Goal: Register for event/course: Register for event/course

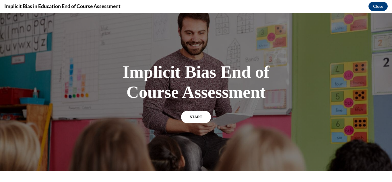
click at [202, 116] on link "START" at bounding box center [196, 116] width 30 height 13
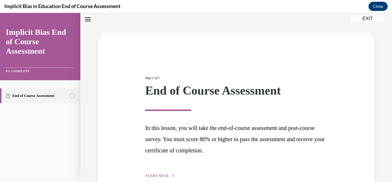
scroll to position [49, 0]
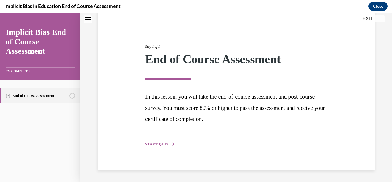
click at [164, 144] on span "START QUIZ" at bounding box center [157, 144] width 24 height 4
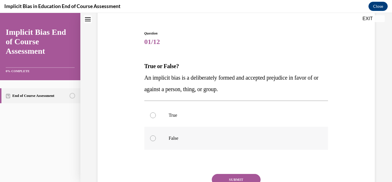
click at [162, 134] on label "False" at bounding box center [236, 138] width 184 height 23
click at [156, 135] on input "False" at bounding box center [153, 138] width 6 height 6
radio input "true"
click at [230, 175] on button "SUBMIT" at bounding box center [236, 179] width 49 height 11
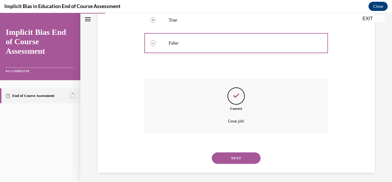
scroll to position [146, 0]
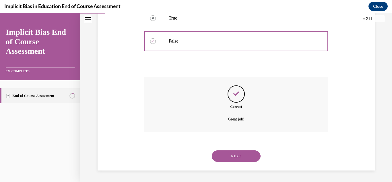
click at [237, 156] on button "NEXT" at bounding box center [236, 155] width 49 height 11
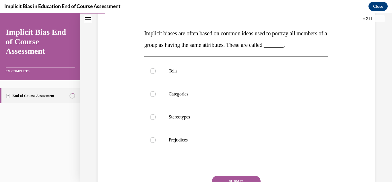
scroll to position [83, 0]
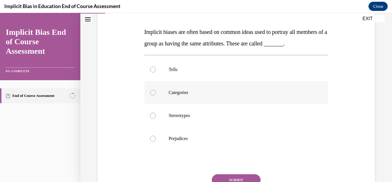
click at [245, 98] on label "Categories" at bounding box center [236, 92] width 184 height 23
click at [156, 95] on input "Categories" at bounding box center [153, 93] width 6 height 6
radio input "true"
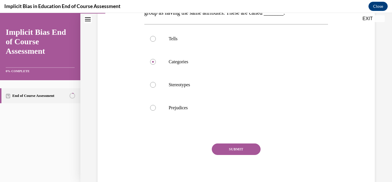
click at [240, 155] on button "SUBMIT" at bounding box center [236, 148] width 49 height 11
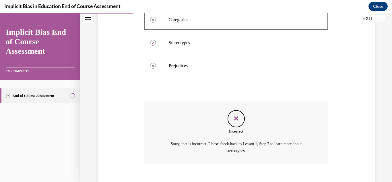
scroll to position [199, 0]
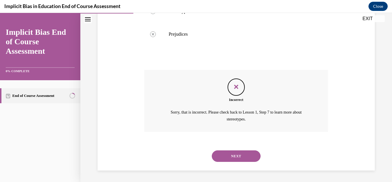
click at [239, 156] on button "NEXT" at bounding box center [236, 155] width 49 height 11
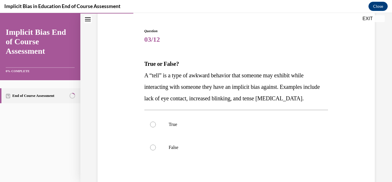
scroll to position [53, 0]
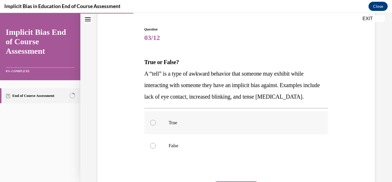
click at [192, 120] on p "True" at bounding box center [241, 123] width 145 height 6
click at [156, 120] on input "True" at bounding box center [153, 123] width 6 height 6
radio input "true"
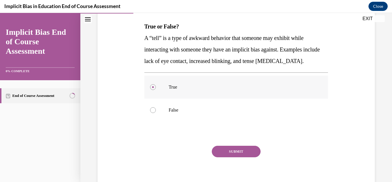
scroll to position [97, 0]
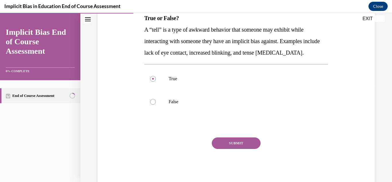
click at [221, 140] on button "SUBMIT" at bounding box center [236, 142] width 49 height 11
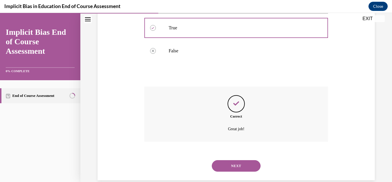
scroll to position [157, 0]
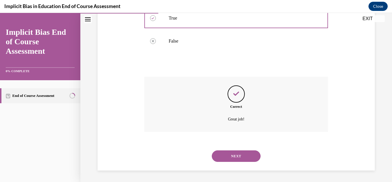
click at [253, 155] on button "NEXT" at bounding box center [236, 155] width 49 height 11
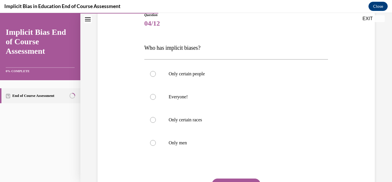
scroll to position [69, 0]
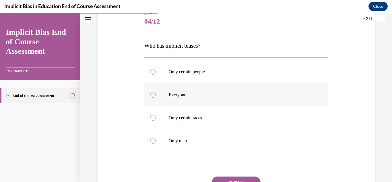
click at [182, 96] on p "Everyone!" at bounding box center [241, 95] width 145 height 6
click at [156, 96] on input "Everyone!" at bounding box center [153, 95] width 6 height 6
radio input "true"
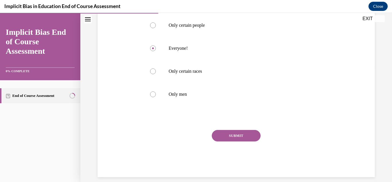
click at [246, 139] on button "SUBMIT" at bounding box center [236, 135] width 49 height 11
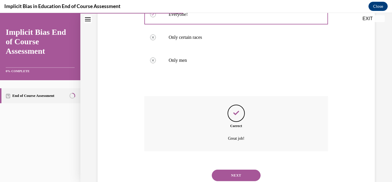
scroll to position [169, 0]
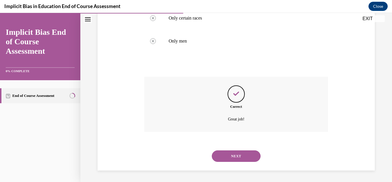
click at [235, 155] on button "NEXT" at bounding box center [236, 155] width 49 height 11
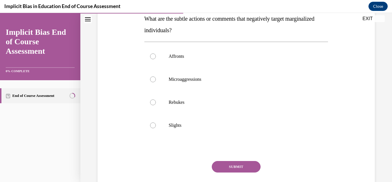
scroll to position [97, 0]
click at [164, 89] on label "Microaggressions" at bounding box center [236, 78] width 184 height 23
click at [156, 82] on input "Microaggressions" at bounding box center [153, 79] width 6 height 6
radio input "true"
click at [227, 167] on button "SUBMIT" at bounding box center [236, 165] width 49 height 11
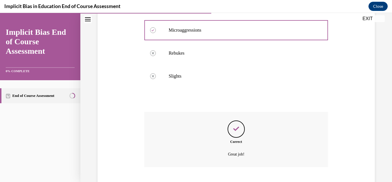
scroll to position [180, 0]
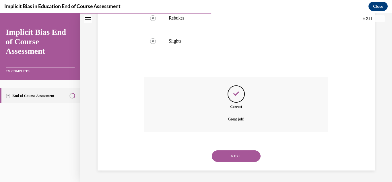
click at [229, 153] on button "NEXT" at bounding box center [236, 155] width 49 height 11
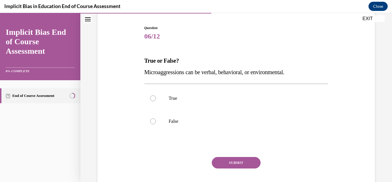
scroll to position [55, 0]
click at [198, 100] on p "True" at bounding box center [241, 97] width 145 height 6
click at [156, 100] on input "True" at bounding box center [153, 97] width 6 height 6
radio input "true"
click at [239, 161] on button "SUBMIT" at bounding box center [236, 161] width 49 height 11
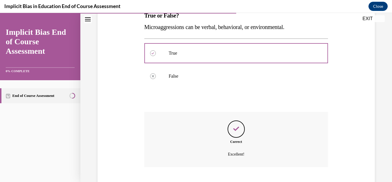
scroll to position [135, 0]
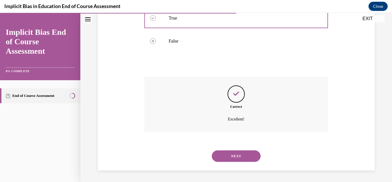
click at [240, 157] on button "NEXT" at bounding box center [236, 155] width 49 height 11
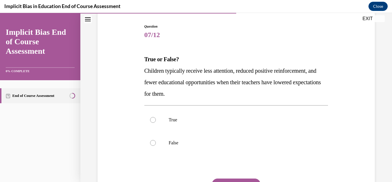
scroll to position [59, 0]
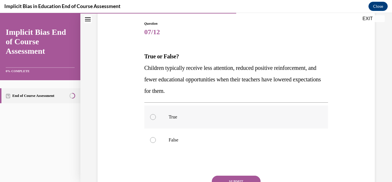
click at [175, 121] on label "True" at bounding box center [236, 116] width 184 height 23
click at [156, 120] on input "True" at bounding box center [153, 117] width 6 height 6
radio input "true"
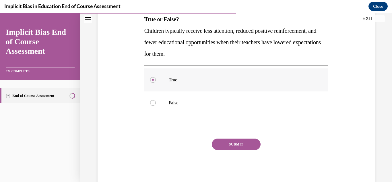
scroll to position [102, 0]
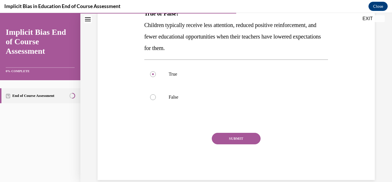
click at [244, 141] on button "SUBMIT" at bounding box center [236, 138] width 49 height 11
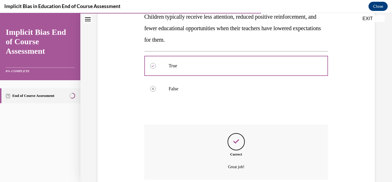
scroll to position [157, 0]
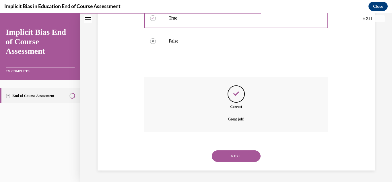
click at [240, 157] on button "NEXT" at bounding box center [236, 155] width 49 height 11
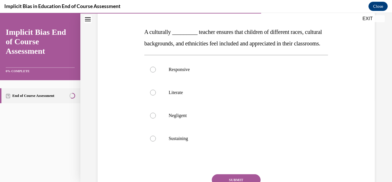
scroll to position [83, 0]
click at [201, 96] on p "Literate" at bounding box center [241, 93] width 145 height 6
click at [156, 96] on input "Literate" at bounding box center [153, 93] width 6 height 6
radio input "true"
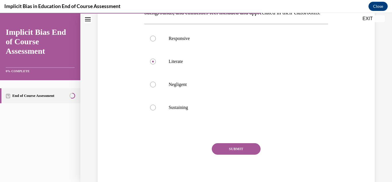
click at [248, 154] on button "SUBMIT" at bounding box center [236, 148] width 49 height 11
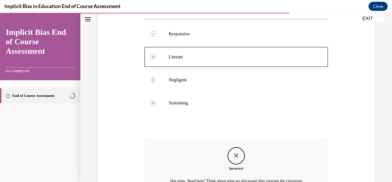
scroll to position [199, 0]
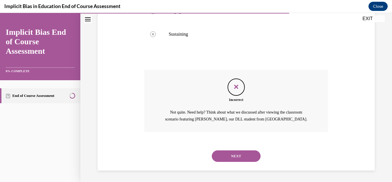
click at [248, 159] on button "NEXT" at bounding box center [236, 155] width 49 height 11
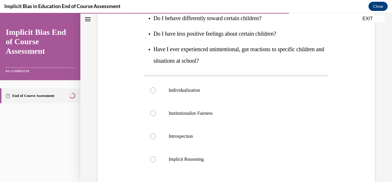
scroll to position [124, 0]
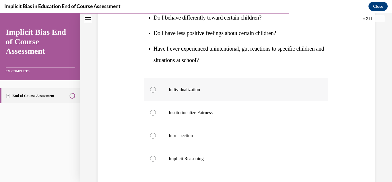
click at [213, 80] on label "Individualization" at bounding box center [236, 89] width 184 height 23
click at [156, 87] on input "Individualization" at bounding box center [153, 90] width 6 height 6
radio input "true"
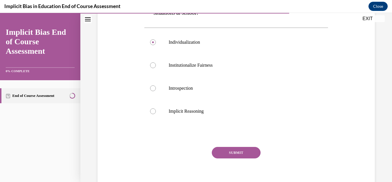
click at [222, 151] on button "SUBMIT" at bounding box center [236, 152] width 49 height 11
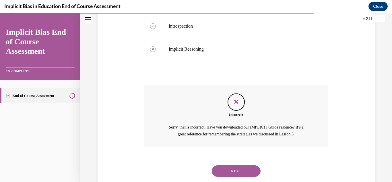
scroll to position [249, 0]
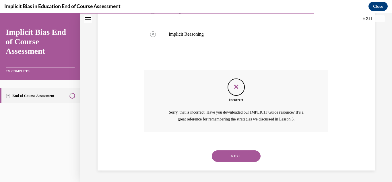
click at [234, 157] on button "NEXT" at bounding box center [236, 155] width 49 height 11
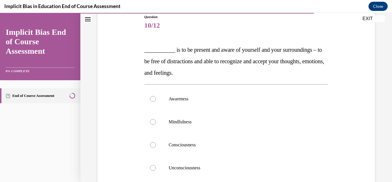
scroll to position [63, 0]
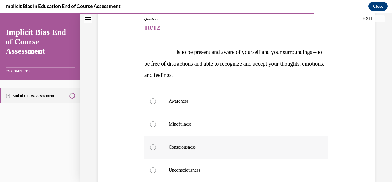
click at [228, 153] on label "Consciousness" at bounding box center [236, 146] width 184 height 23
click at [156, 150] on input "Consciousness" at bounding box center [153, 147] width 6 height 6
radio input "true"
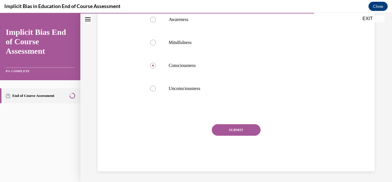
click at [237, 131] on button "SUBMIT" at bounding box center [236, 129] width 49 height 11
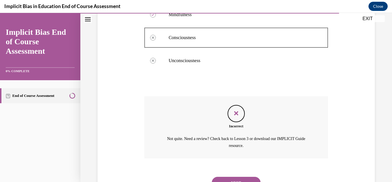
scroll to position [199, 0]
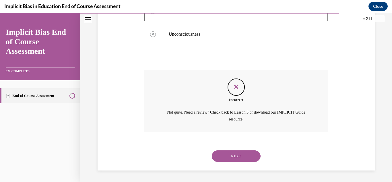
click at [233, 153] on button "NEXT" at bounding box center [236, 155] width 49 height 11
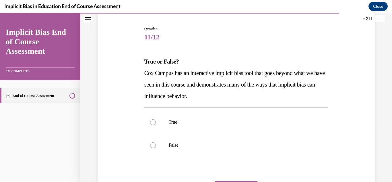
scroll to position [61, 0]
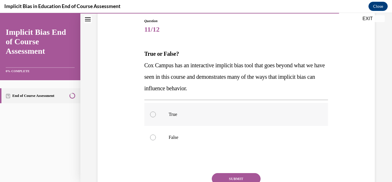
click at [191, 116] on p "True" at bounding box center [241, 114] width 145 height 6
click at [156, 116] on input "True" at bounding box center [153, 114] width 6 height 6
radio input "true"
click at [244, 180] on button "SUBMIT" at bounding box center [236, 178] width 49 height 11
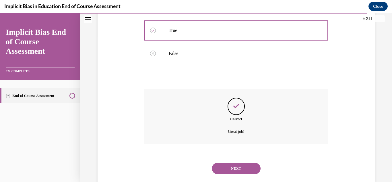
scroll to position [157, 0]
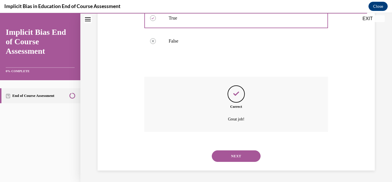
click at [240, 157] on button "NEXT" at bounding box center [236, 155] width 49 height 11
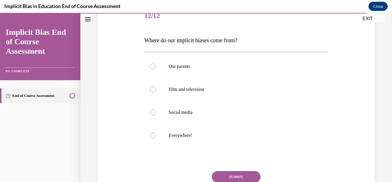
scroll to position [76, 0]
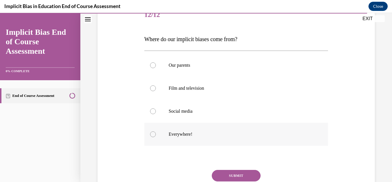
click at [213, 138] on label "Everywhere!" at bounding box center [236, 133] width 184 height 23
click at [156, 137] on input "Everywhere!" at bounding box center [153, 134] width 6 height 6
radio input "true"
click at [236, 178] on button "SUBMIT" at bounding box center [236, 175] width 49 height 11
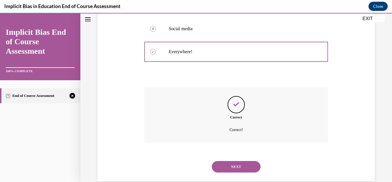
scroll to position [169, 0]
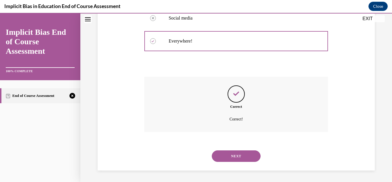
click at [233, 157] on button "NEXT" at bounding box center [236, 155] width 49 height 11
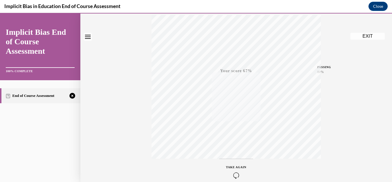
scroll to position [125, 0]
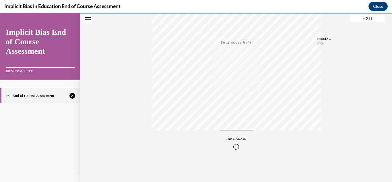
click at [232, 149] on icon "button" at bounding box center [236, 146] width 20 height 6
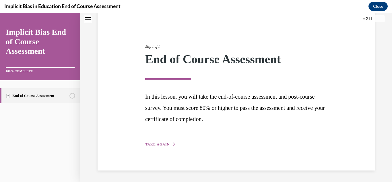
click at [152, 145] on span "TAKE AGAIN" at bounding box center [157, 144] width 24 height 4
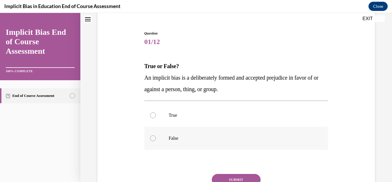
click at [167, 143] on label "False" at bounding box center [236, 138] width 184 height 23
click at [156, 141] on input "False" at bounding box center [153, 138] width 6 height 6
radio input "true"
click at [167, 143] on label "False" at bounding box center [236, 138] width 184 height 23
click at [156, 141] on input "False" at bounding box center [153, 138] width 6 height 6
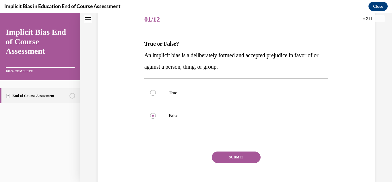
click at [219, 159] on button "SUBMIT" at bounding box center [236, 156] width 49 height 11
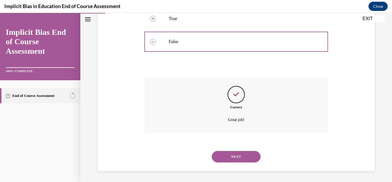
scroll to position [146, 0]
click at [233, 152] on button "NEXT" at bounding box center [236, 155] width 49 height 11
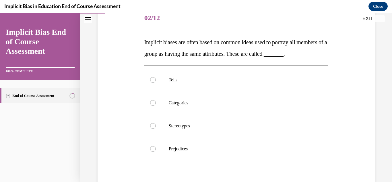
scroll to position [74, 0]
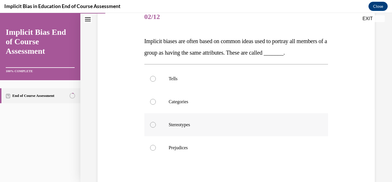
click at [205, 136] on label "Stereotypes" at bounding box center [236, 124] width 184 height 23
click at [156, 127] on input "Stereotypes" at bounding box center [153, 125] width 6 height 6
radio input "true"
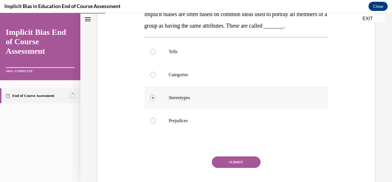
scroll to position [103, 0]
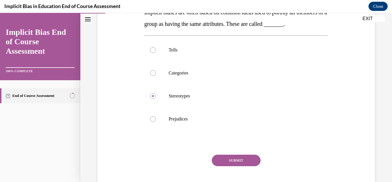
click at [220, 166] on button "SUBMIT" at bounding box center [236, 159] width 49 height 11
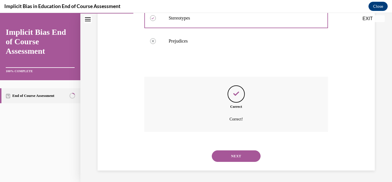
scroll to position [192, 0]
click at [237, 157] on button "NEXT" at bounding box center [236, 155] width 49 height 11
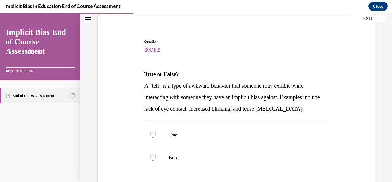
scroll to position [44, 0]
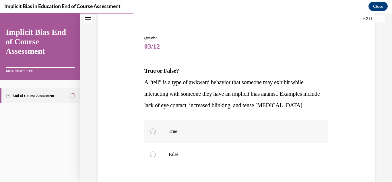
click at [203, 128] on p "True" at bounding box center [241, 131] width 145 height 6
click at [156, 128] on input "True" at bounding box center [153, 131] width 6 height 6
radio input "true"
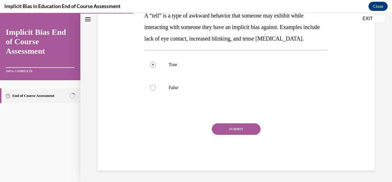
click at [236, 128] on button "SUBMIT" at bounding box center [236, 128] width 49 height 11
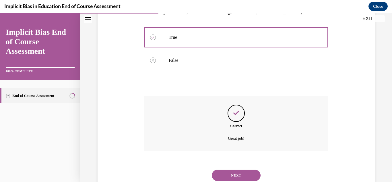
scroll to position [157, 0]
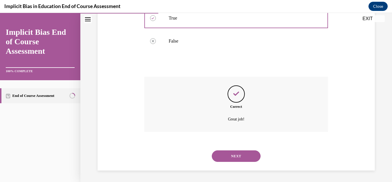
click at [236, 156] on button "NEXT" at bounding box center [236, 155] width 49 height 11
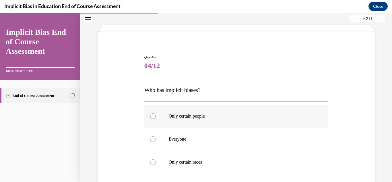
scroll to position [30, 0]
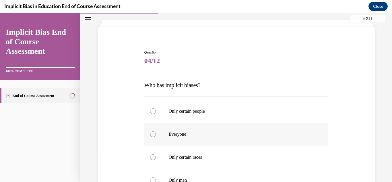
click at [218, 132] on p "Everyone!" at bounding box center [241, 134] width 145 height 6
click at [156, 132] on input "Everyone!" at bounding box center [153, 134] width 6 height 6
radio input "true"
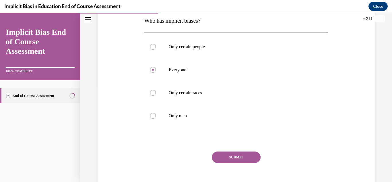
click at [229, 157] on button "SUBMIT" at bounding box center [236, 156] width 49 height 11
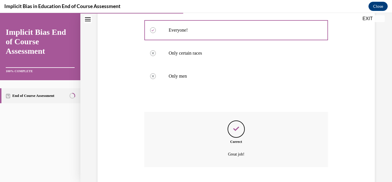
scroll to position [169, 0]
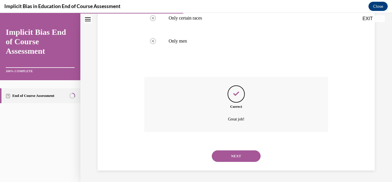
click at [229, 157] on button "NEXT" at bounding box center [236, 155] width 49 height 11
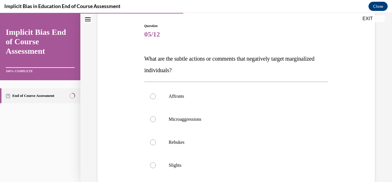
scroll to position [58, 0]
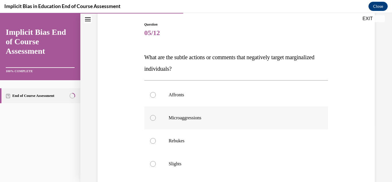
click at [220, 123] on label "Microaggressions" at bounding box center [236, 117] width 184 height 23
click at [156, 120] on input "Microaggressions" at bounding box center [153, 118] width 6 height 6
radio input "true"
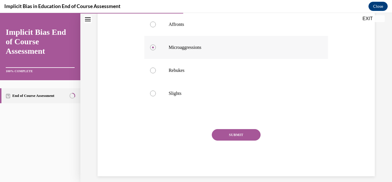
scroll to position [134, 0]
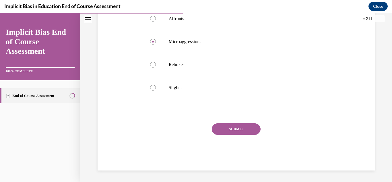
click at [221, 133] on button "SUBMIT" at bounding box center [236, 128] width 49 height 11
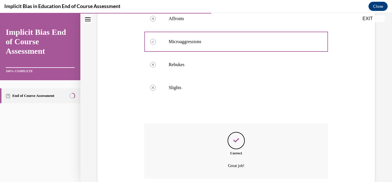
scroll to position [180, 0]
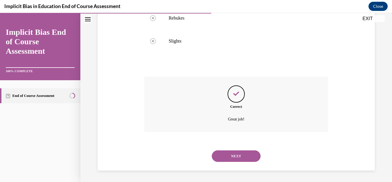
click at [237, 160] on button "NEXT" at bounding box center [236, 155] width 49 height 11
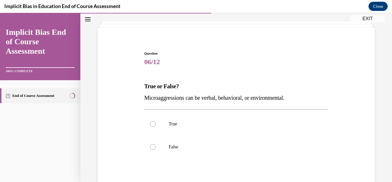
scroll to position [30, 0]
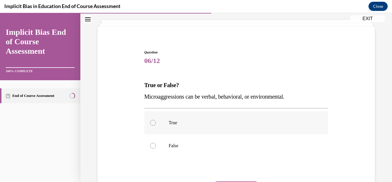
click at [207, 125] on p "True" at bounding box center [241, 123] width 145 height 6
click at [156, 125] on input "True" at bounding box center [153, 123] width 6 height 6
radio input "true"
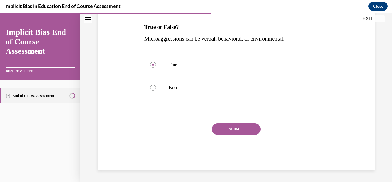
click at [219, 125] on button "SUBMIT" at bounding box center [236, 128] width 49 height 11
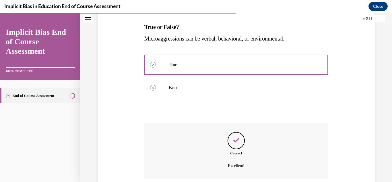
scroll to position [135, 0]
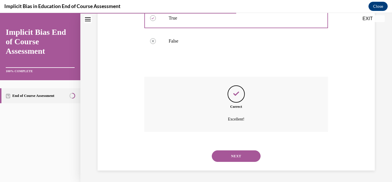
click at [236, 159] on button "NEXT" at bounding box center [236, 155] width 49 height 11
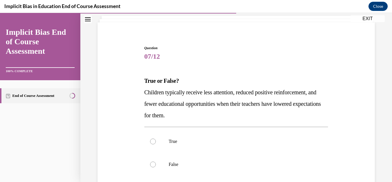
scroll to position [45, 0]
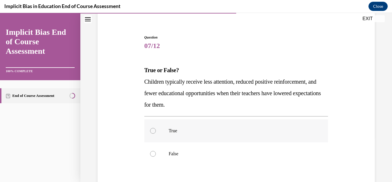
click at [202, 136] on label "True" at bounding box center [236, 130] width 184 height 23
click at [156, 133] on input "True" at bounding box center [153, 131] width 6 height 6
radio input "true"
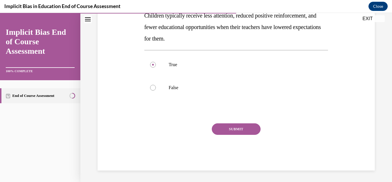
click at [246, 131] on button "SUBMIT" at bounding box center [236, 128] width 49 height 11
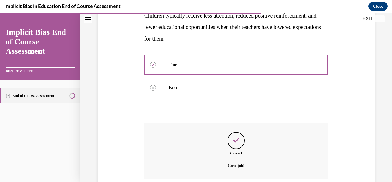
scroll to position [157, 0]
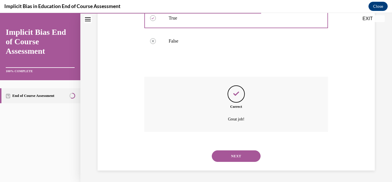
click at [234, 154] on button "NEXT" at bounding box center [236, 155] width 49 height 11
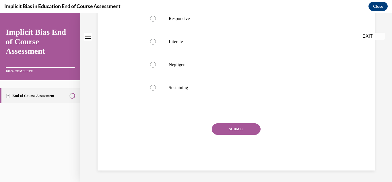
scroll to position [0, 0]
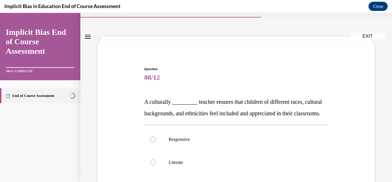
click at [234, 151] on label "Responsive" at bounding box center [236, 139] width 184 height 23
click at [156, 142] on input "Responsive" at bounding box center [153, 139] width 6 height 6
radio input "true"
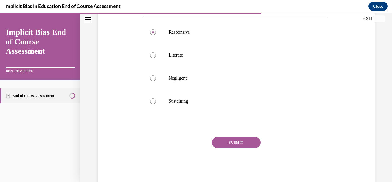
click at [234, 148] on button "SUBMIT" at bounding box center [236, 142] width 49 height 11
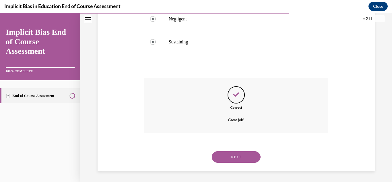
scroll to position [192, 0]
click at [234, 154] on button "NEXT" at bounding box center [236, 155] width 49 height 11
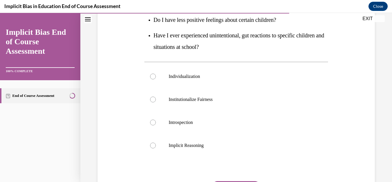
scroll to position [139, 0]
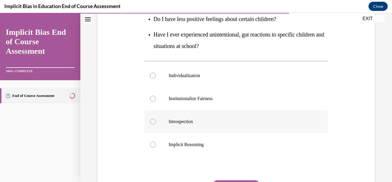
click at [211, 127] on label "Introspection" at bounding box center [236, 121] width 184 height 23
click at [156, 124] on input "Introspection" at bounding box center [153, 121] width 6 height 6
radio input "true"
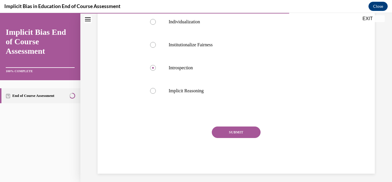
click at [228, 135] on button "SUBMIT" at bounding box center [236, 131] width 49 height 11
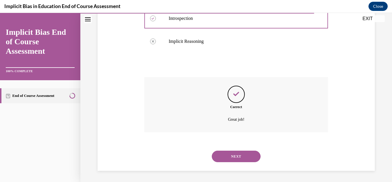
scroll to position [242, 0]
click at [229, 153] on button "NEXT" at bounding box center [236, 155] width 49 height 11
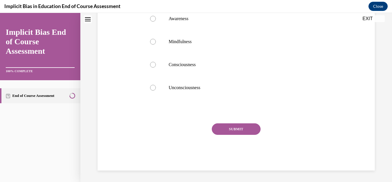
scroll to position [0, 0]
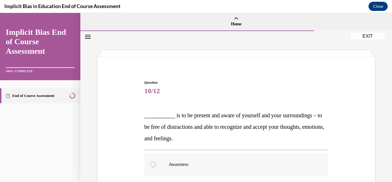
click at [225, 167] on label "Awareness" at bounding box center [236, 164] width 184 height 23
click at [156, 167] on input "Awareness" at bounding box center [153, 164] width 6 height 6
radio input "true"
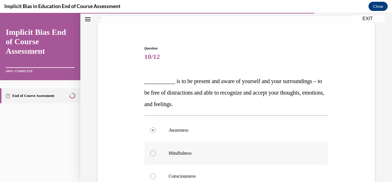
click at [223, 162] on label "Mindfulness" at bounding box center [236, 152] width 184 height 23
click at [156, 156] on input "Mindfulness" at bounding box center [153, 153] width 6 height 6
radio input "true"
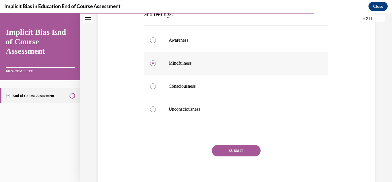
scroll to position [125, 0]
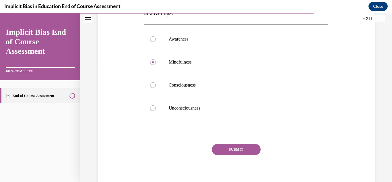
click at [231, 147] on button "SUBMIT" at bounding box center [236, 148] width 49 height 11
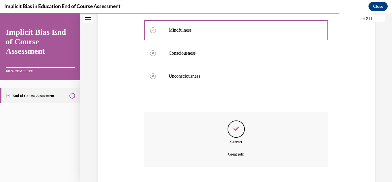
scroll to position [192, 0]
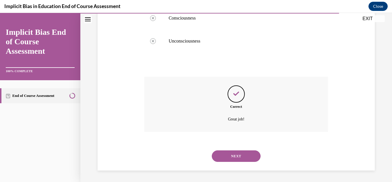
click at [232, 154] on button "NEXT" at bounding box center [236, 155] width 49 height 11
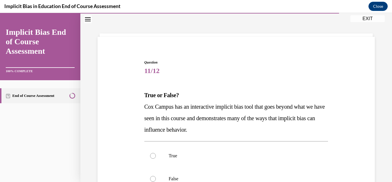
click at [232, 154] on p "True" at bounding box center [241, 156] width 145 height 6
click at [156, 154] on input "True" at bounding box center [153, 156] width 6 height 6
radio input "true"
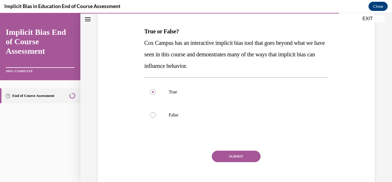
scroll to position [100, 0]
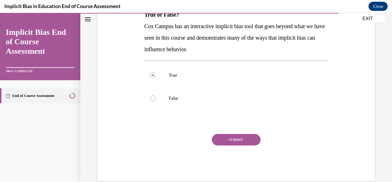
click at [239, 143] on button "SUBMIT" at bounding box center [236, 139] width 49 height 11
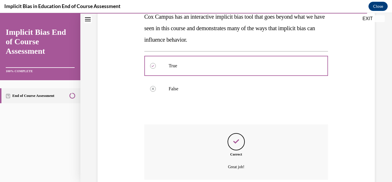
scroll to position [157, 0]
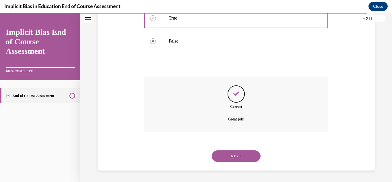
click at [235, 155] on button "NEXT" at bounding box center [236, 155] width 49 height 11
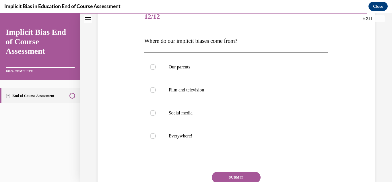
scroll to position [78, 0]
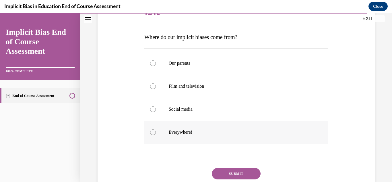
click at [227, 136] on label "Everywhere!" at bounding box center [236, 131] width 184 height 23
click at [156, 135] on input "Everywhere!" at bounding box center [153, 132] width 6 height 6
radio input "true"
click at [242, 173] on button "SUBMIT" at bounding box center [236, 173] width 49 height 11
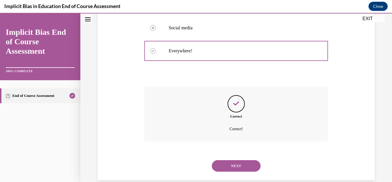
scroll to position [169, 0]
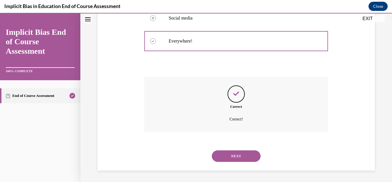
click at [248, 158] on button "NEXT" at bounding box center [236, 155] width 49 height 11
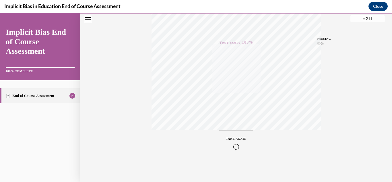
scroll to position [0, 0]
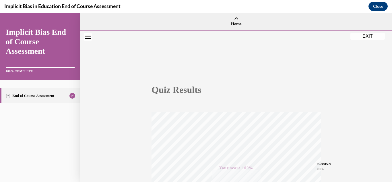
click at [364, 39] on button "EXIT" at bounding box center [367, 36] width 34 height 7
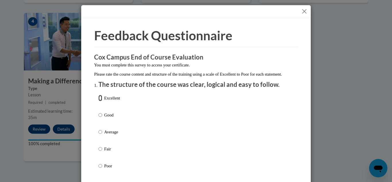
click at [100, 101] on input "Excellent" at bounding box center [100, 98] width 4 height 6
radio input "true"
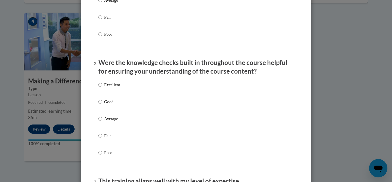
scroll to position [133, 0]
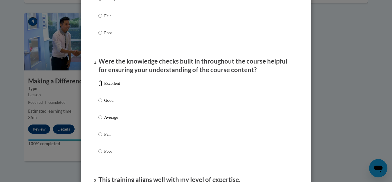
click at [100, 86] on input "Excellent" at bounding box center [100, 83] width 4 height 6
radio input "true"
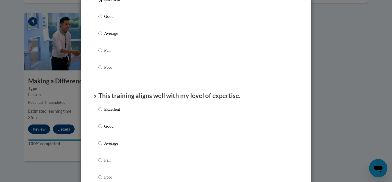
scroll to position [219, 0]
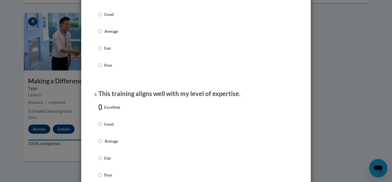
click at [101, 110] on input "Excellent" at bounding box center [100, 107] width 4 height 6
radio input "true"
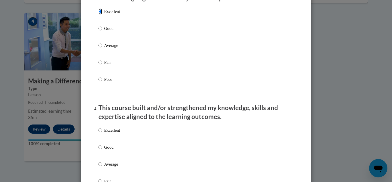
scroll to position [314, 0]
click at [101, 133] on input "Excellent" at bounding box center [100, 130] width 4 height 6
radio input "true"
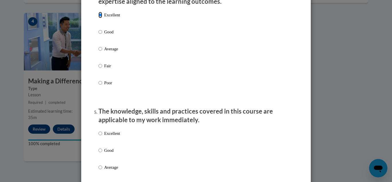
scroll to position [431, 0]
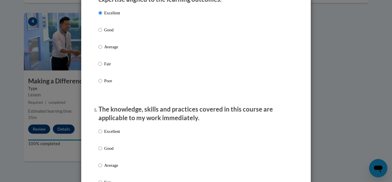
click at [102, 140] on label "Excellent" at bounding box center [109, 135] width 22 height 15
click at [102, 134] on input "Excellent" at bounding box center [100, 131] width 4 height 6
radio input "true"
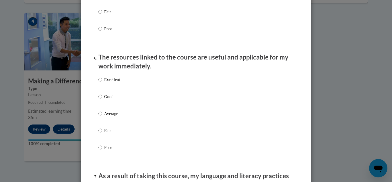
scroll to position [611, 0]
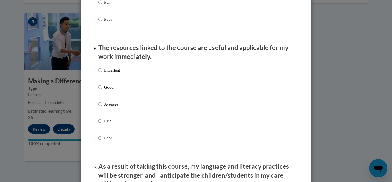
click at [102, 75] on label "Excellent" at bounding box center [109, 74] width 22 height 15
click at [102, 73] on input "Excellent" at bounding box center [100, 70] width 4 height 6
radio input "true"
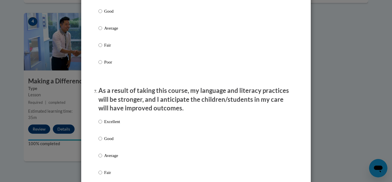
scroll to position [699, 0]
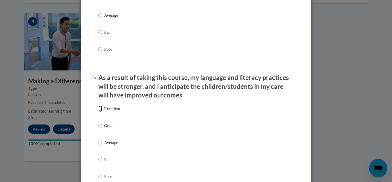
click at [101, 112] on input "Excellent" at bounding box center [100, 108] width 4 height 6
radio input "true"
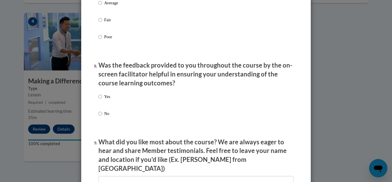
scroll to position [839, 0]
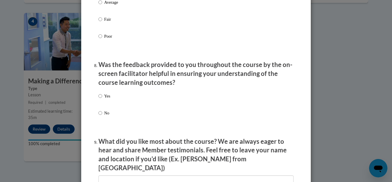
click at [101, 104] on label "Yes" at bounding box center [104, 100] width 12 height 15
click at [101, 99] on input "Yes" at bounding box center [100, 96] width 4 height 6
radio input "true"
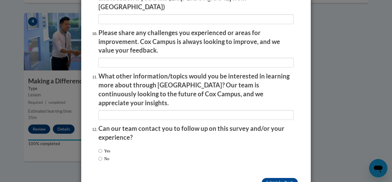
scroll to position [1010, 0]
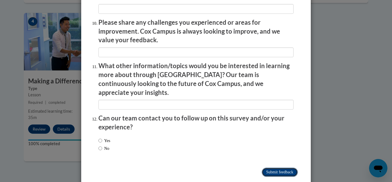
click at [274, 167] on input "Submit feedback" at bounding box center [280, 171] width 36 height 9
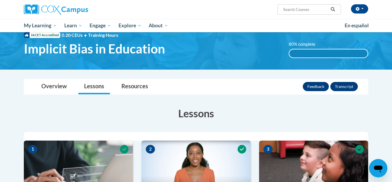
scroll to position [0, 0]
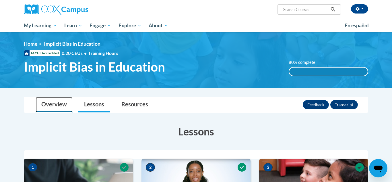
click at [61, 104] on link "Overview" at bounding box center [54, 104] width 37 height 15
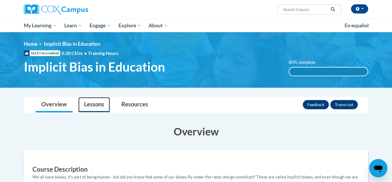
click at [93, 109] on link "Lessons" at bounding box center [94, 104] width 32 height 15
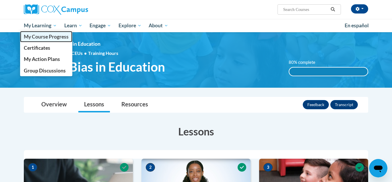
click at [49, 36] on span "My Course Progress" at bounding box center [46, 37] width 45 height 6
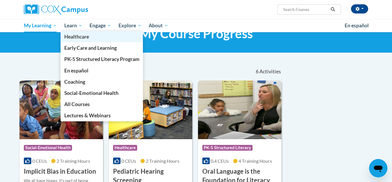
scroll to position [23, 0]
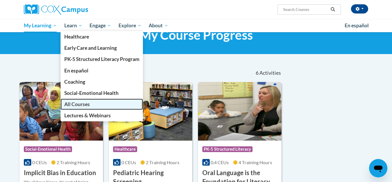
click at [87, 103] on span "All Courses" at bounding box center [77, 104] width 26 height 6
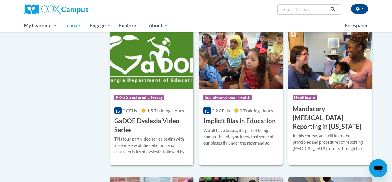
scroll to position [691, 0]
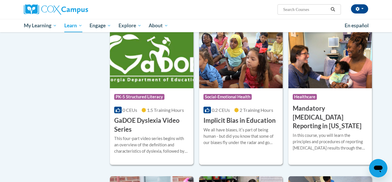
click at [199, 99] on div "Course Category: Social-Emotional Health 0.2 CEUs 2 Training Hours COURSE Impli…" at bounding box center [240, 106] width 83 height 37
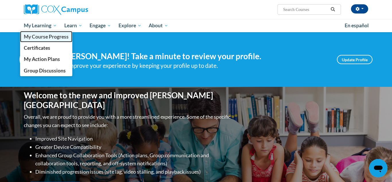
click at [52, 36] on span "My Course Progress" at bounding box center [46, 37] width 45 height 6
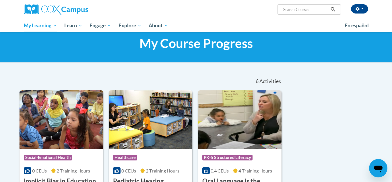
scroll to position [14, 0]
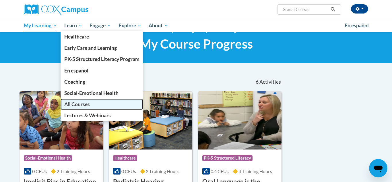
click at [79, 106] on span "All Courses" at bounding box center [77, 104] width 26 height 6
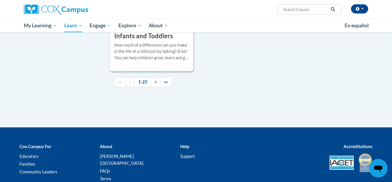
scroll to position [1394, 0]
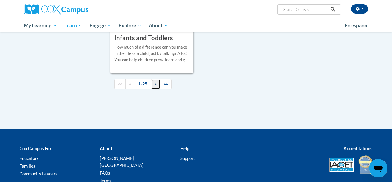
click at [154, 89] on link "»" at bounding box center [155, 84] width 9 height 10
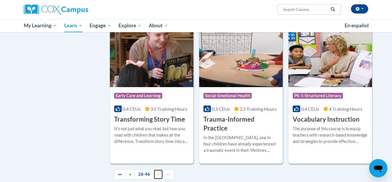
scroll to position [959, 0]
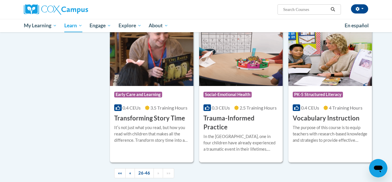
click at [250, 114] on h3 "Trauma-Informed Practice" at bounding box center [240, 123] width 75 height 18
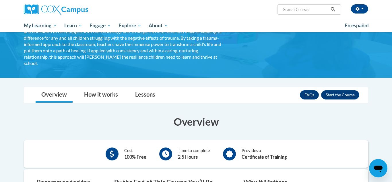
scroll to position [74, 0]
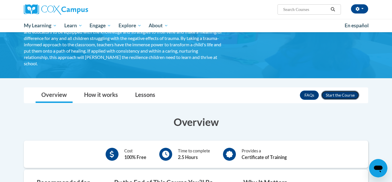
click at [337, 96] on button "Enroll" at bounding box center [340, 94] width 38 height 9
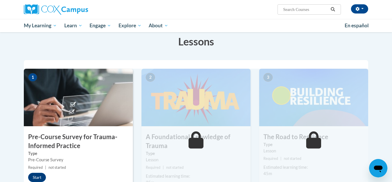
scroll to position [90, 0]
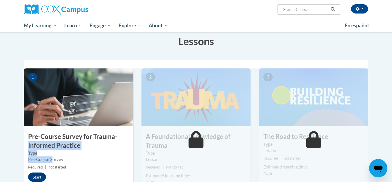
drag, startPoint x: 130, startPoint y: 129, endPoint x: 51, endPoint y: 160, distance: 84.9
click at [51, 160] on div "1 Pre-Course Survey for Trauma-Informed Practice Type Pre-Course Survey Require…" at bounding box center [78, 134] width 109 height 132
click at [67, 171] on div "1 Pre-Course Survey for Trauma-Informed Practice Type Pre-Course Survey Require…" at bounding box center [78, 134] width 109 height 132
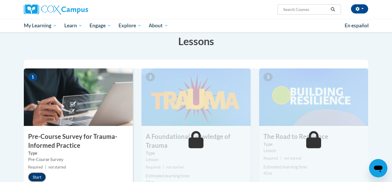
click at [38, 178] on button "Start" at bounding box center [37, 176] width 18 height 9
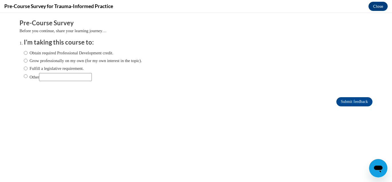
scroll to position [0, 0]
click at [26, 52] on input "Obtain required Professional Development credit." at bounding box center [26, 53] width 4 height 6
radio input "true"
click at [360, 95] on form "Pre-Course Survey Before you continue, share your learning journey… I'm taking …" at bounding box center [196, 66] width 353 height 94
click at [358, 102] on input "Submit feedback" at bounding box center [354, 101] width 36 height 9
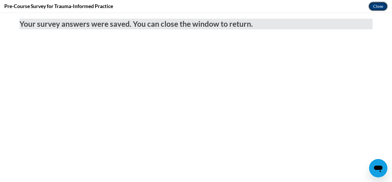
click at [376, 10] on button "Close" at bounding box center [377, 6] width 19 height 9
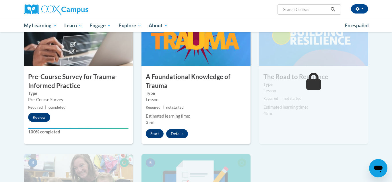
scroll to position [150, 0]
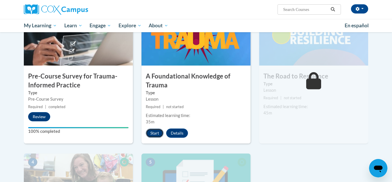
click at [155, 131] on button "Start" at bounding box center [155, 132] width 18 height 9
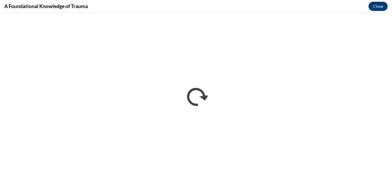
scroll to position [0, 0]
